Goal: Transaction & Acquisition: Purchase product/service

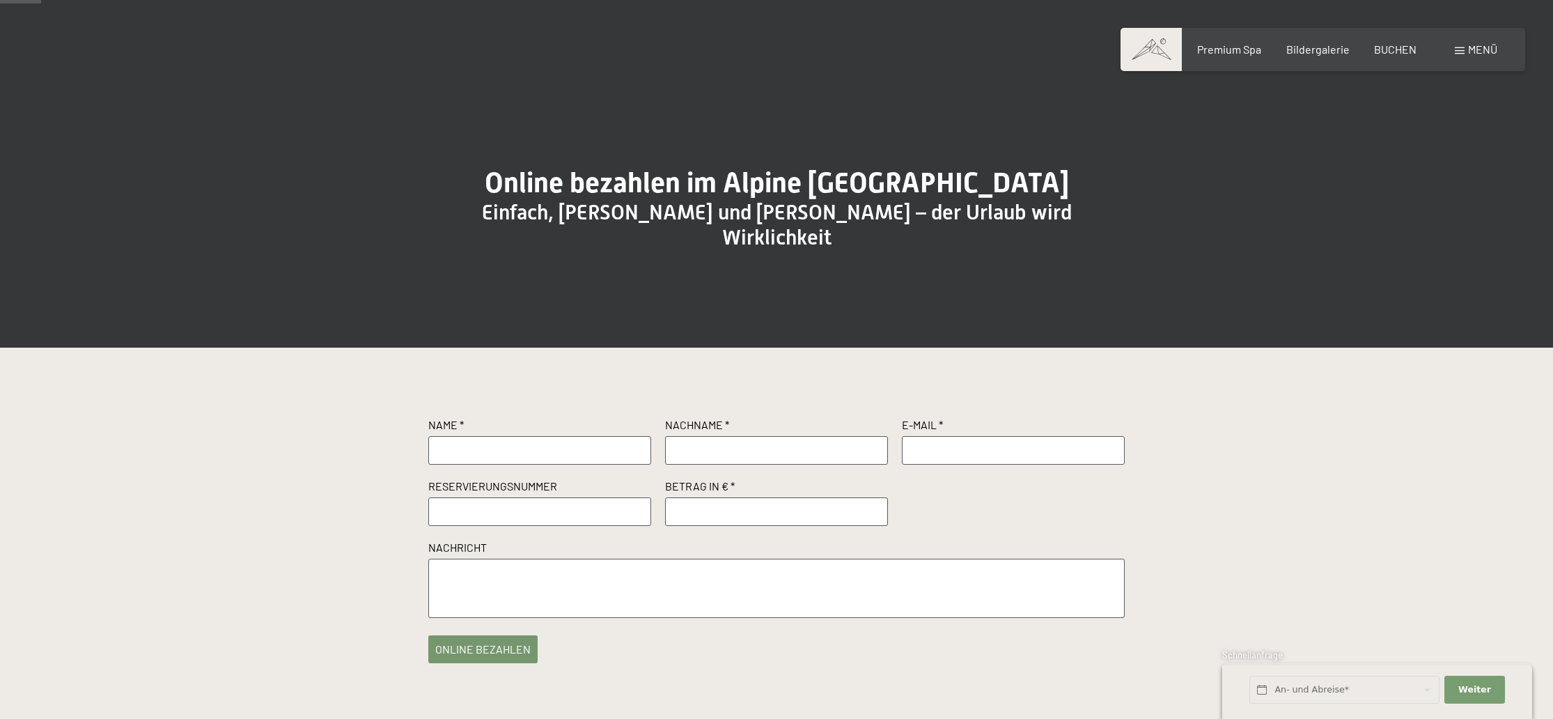
scroll to position [46, 0]
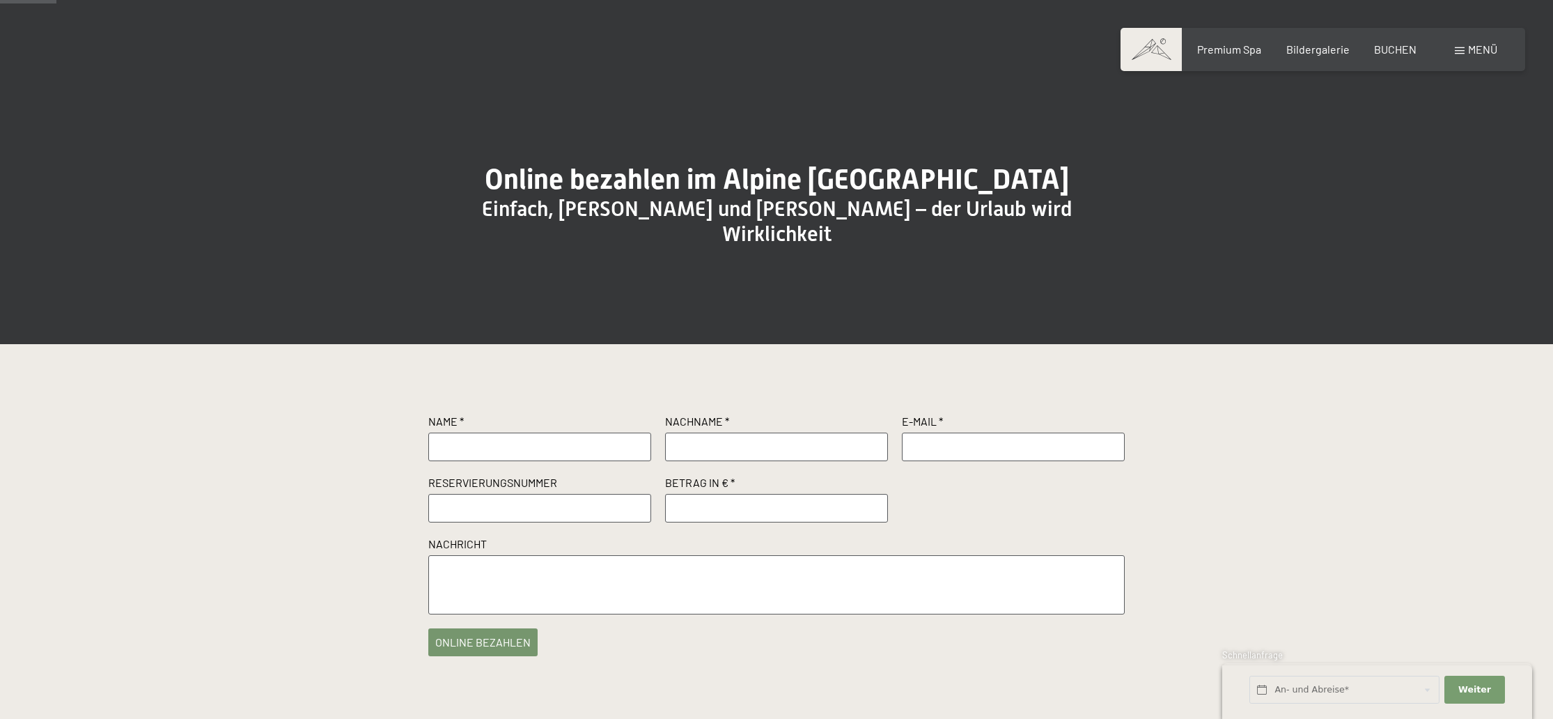
click at [506, 649] on button "online bezahlen" at bounding box center [482, 642] width 109 height 28
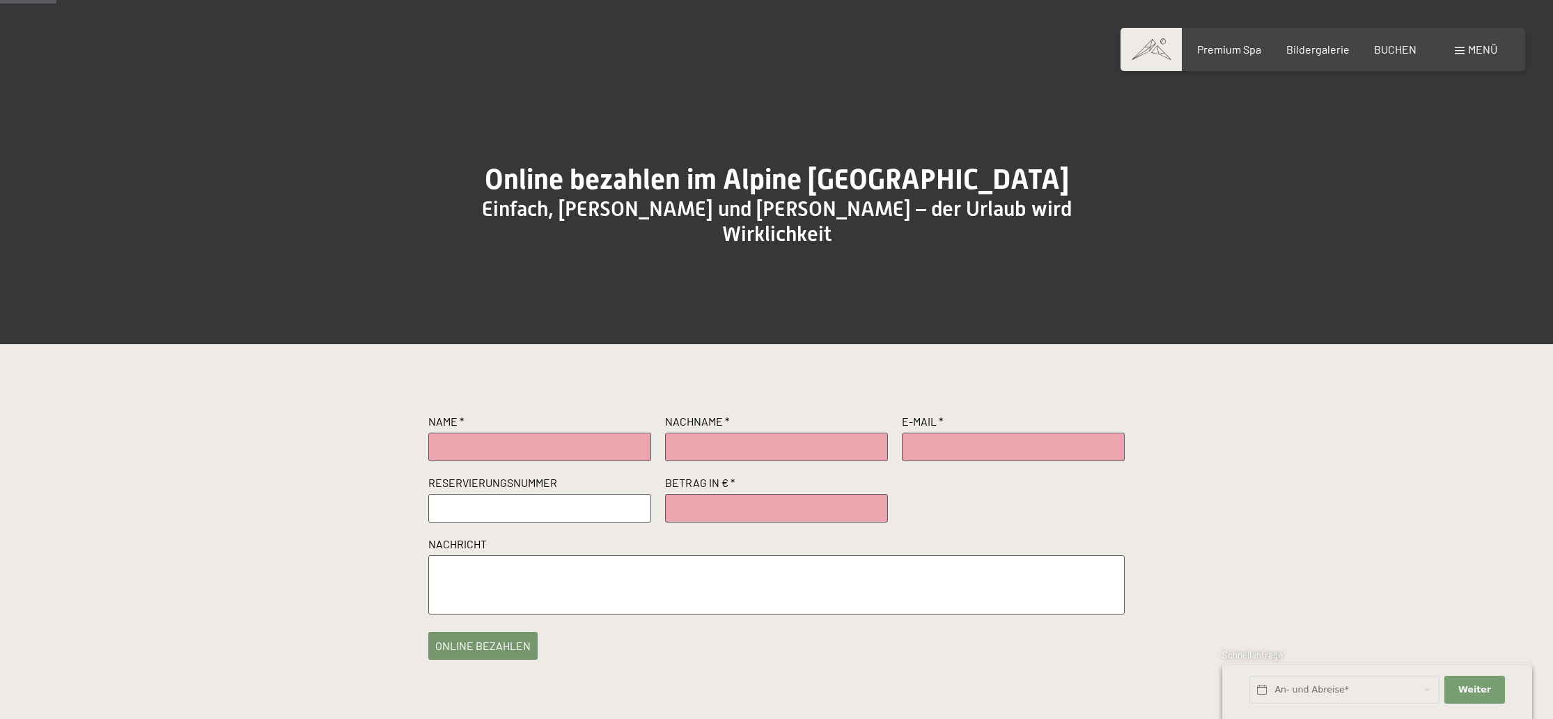
click at [332, 486] on div "Name * Nachname * E-Mail * Reservierungsnummer Betrag in € * Nachricht online b…" at bounding box center [776, 536] width 1553 height 385
click at [1234, 499] on div "Name * Nachname * E-Mail * Reservierungsnummer Betrag in € * Nachricht online b…" at bounding box center [776, 536] width 1553 height 385
drag, startPoint x: 468, startPoint y: 457, endPoint x: 487, endPoint y: 447, distance: 21.5
click at [468, 457] on input "[PERSON_NAME] - [PERSON_NAME]" at bounding box center [539, 447] width 223 height 28
type input "[PERSON_NAME]"
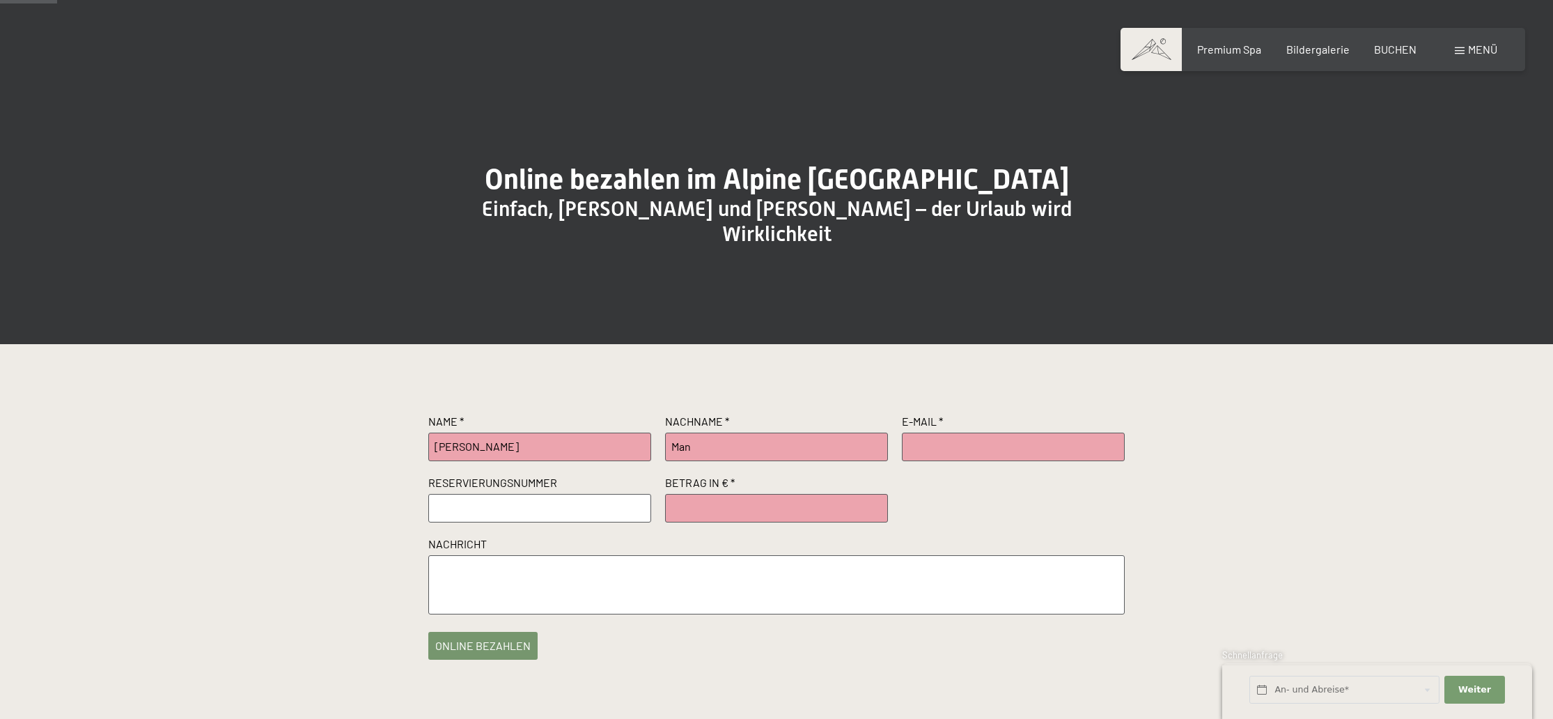
scroll to position [47, 0]
type input "Manhaeve"
type input "[PERSON_NAME][EMAIL_ADDRESS][PERSON_NAME][DOMAIN_NAME]"
click at [477, 521] on input "text" at bounding box center [539, 507] width 223 height 28
type input "R62489"
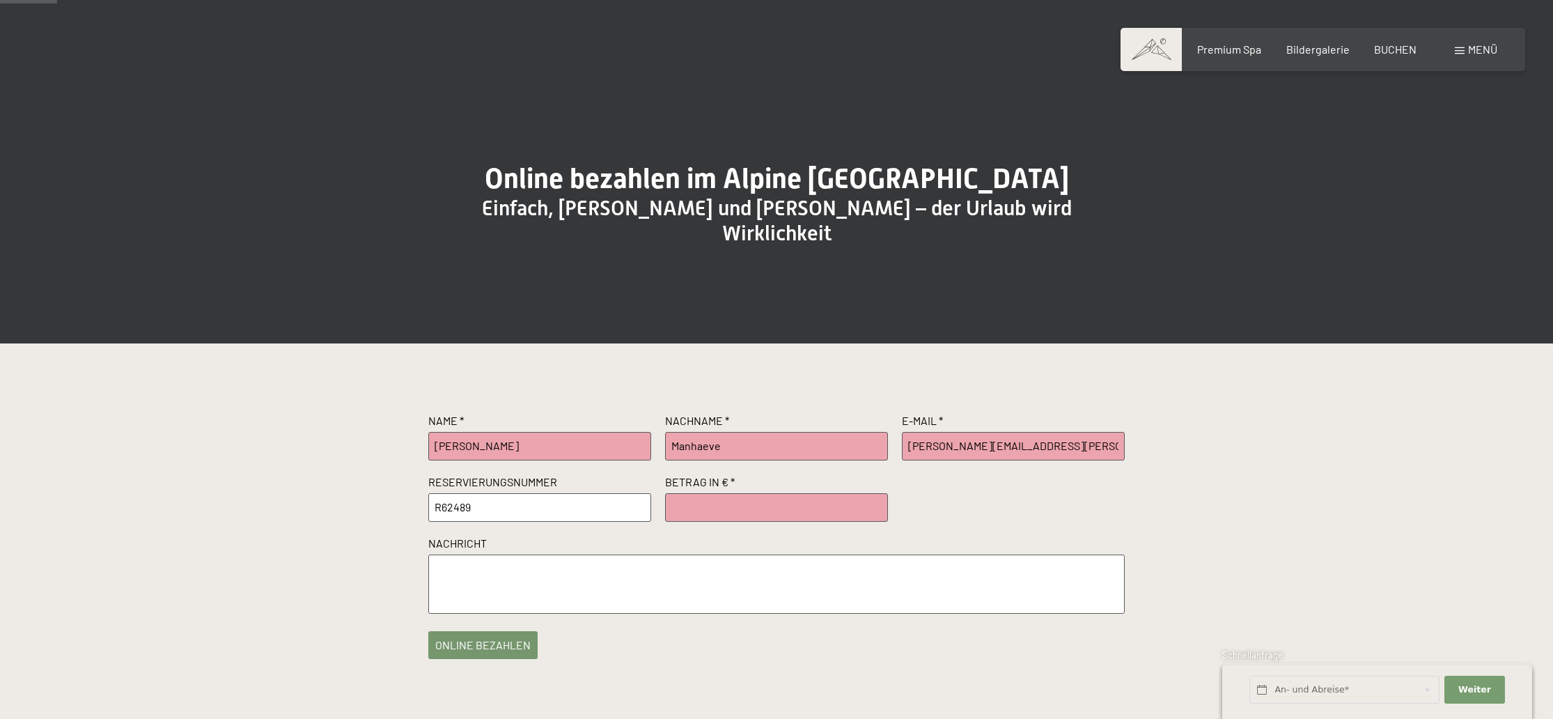
click at [726, 517] on input "number" at bounding box center [776, 507] width 223 height 28
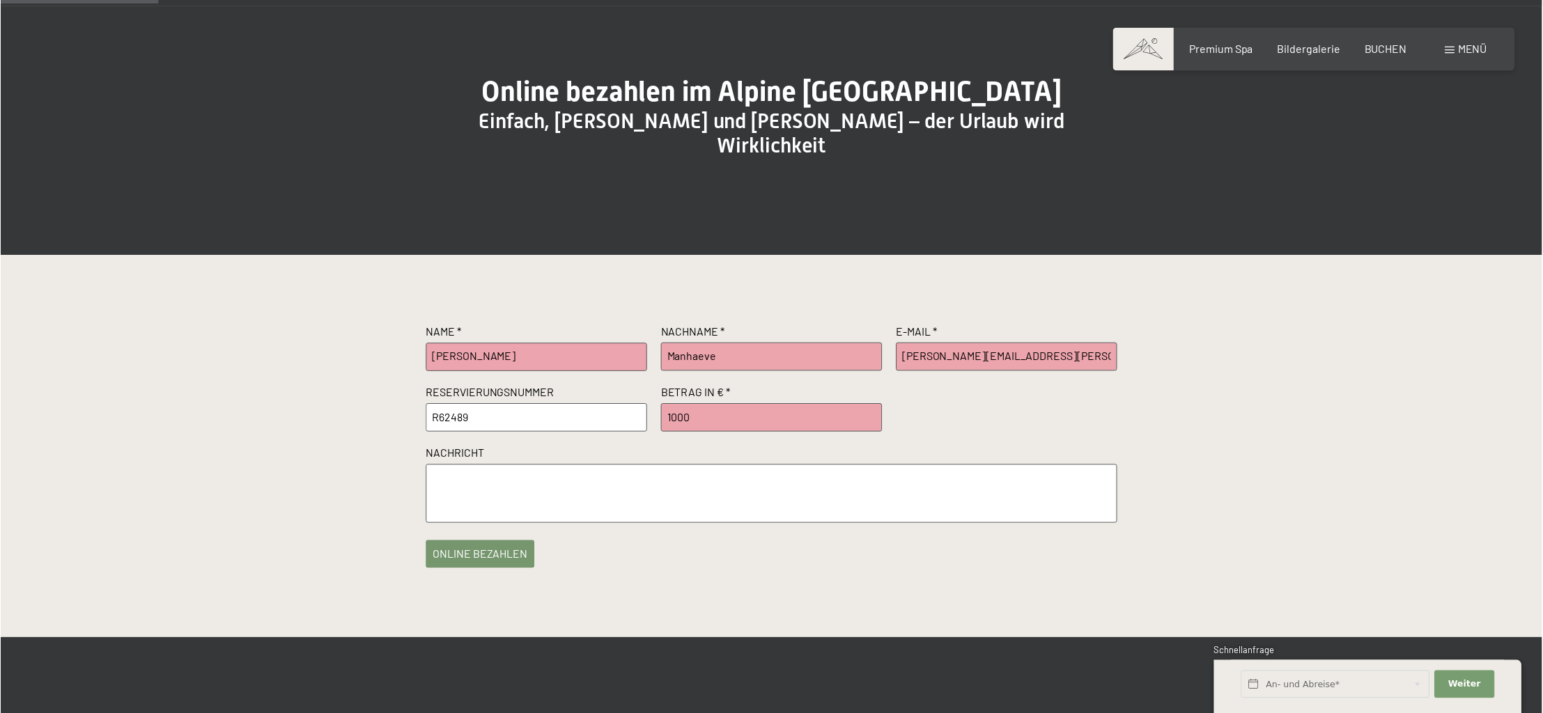
scroll to position [137, 0]
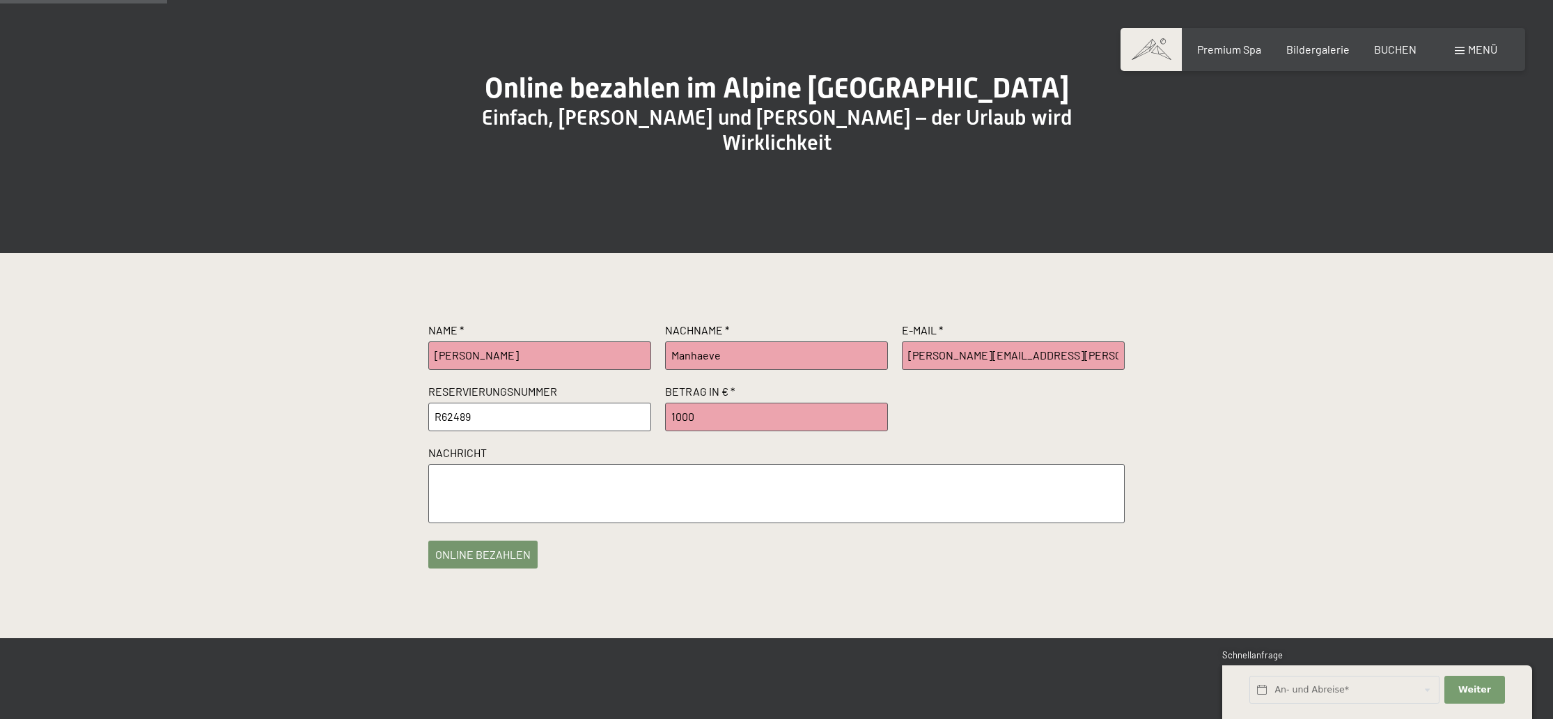
type input "1000"
click at [522, 492] on textarea at bounding box center [776, 493] width 697 height 59
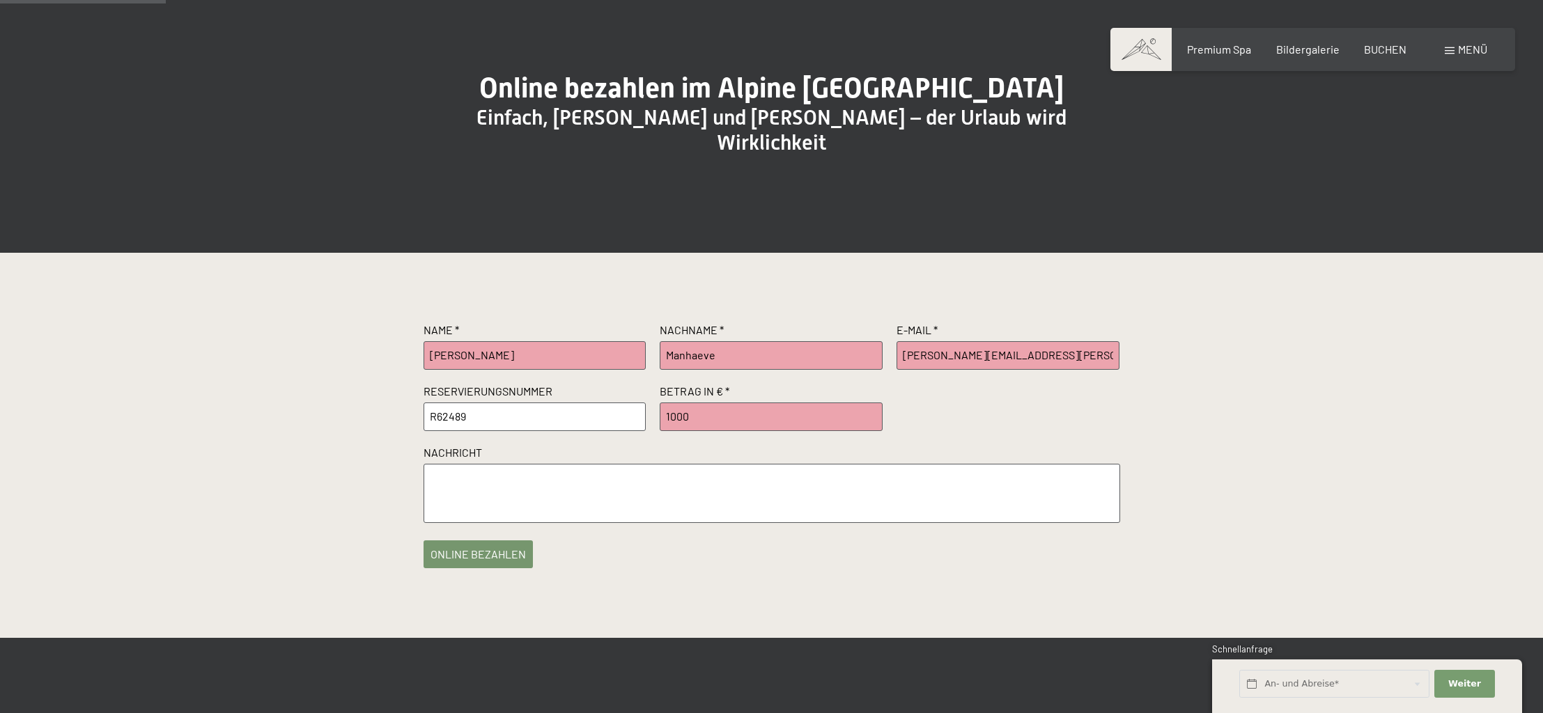
click at [497, 486] on textarea at bounding box center [772, 493] width 697 height 59
paste textarea "Anreise: [DATE] ([PERSON_NAME]) Abreise: [DATE] (Samstag) 6 Nächte | 2 Erwachse…"
type textarea "Anreise: [DATE] ([PERSON_NAME]) Abreise: [DATE] (Samstag) 6 Nächte | 2 Erwachse…"
click at [463, 558] on button "online bezahlen" at bounding box center [478, 551] width 109 height 28
